Goal: Navigation & Orientation: Go to known website

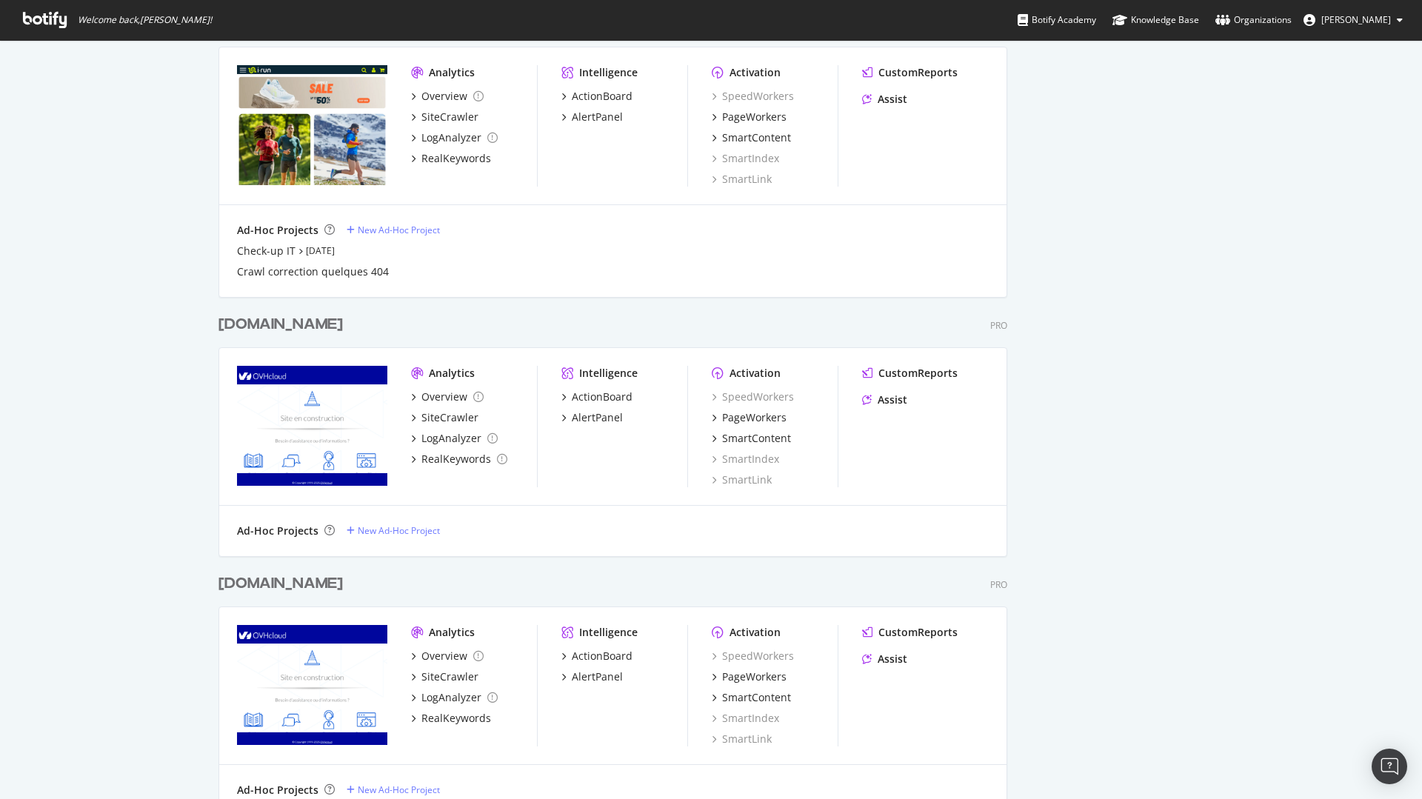
scroll to position [1511, 0]
